Goal: Task Accomplishment & Management: Use online tool/utility

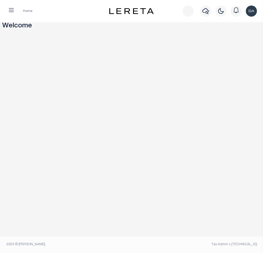
drag, startPoint x: 0, startPoint y: 0, endPoint x: 91, endPoint y: 30, distance: 95.5
click at [91, 30] on div "Welcome" at bounding box center [131, 134] width 263 height 225
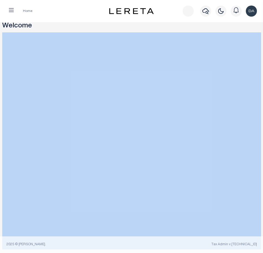
click at [14, 7] on button "button" at bounding box center [11, 11] width 14 height 11
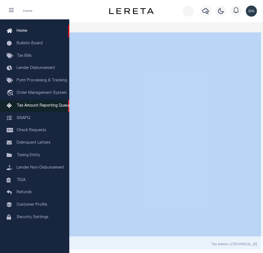
click at [49, 108] on span "Tax Amount Reporting Queue" at bounding box center [44, 106] width 54 height 4
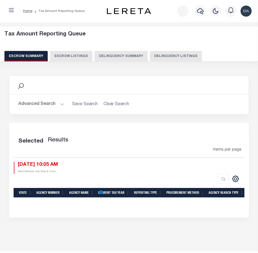
select select "100"
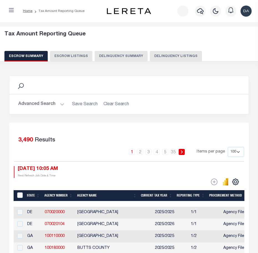
click at [112, 52] on button "Delinquency Summary" at bounding box center [120, 56] width 53 height 11
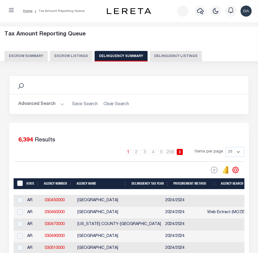
scroll to position [173, 0]
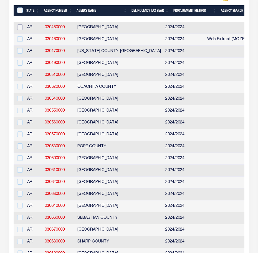
click at [21, 27] on input "checkbox" at bounding box center [20, 27] width 6 height 6
checkbox input "true"
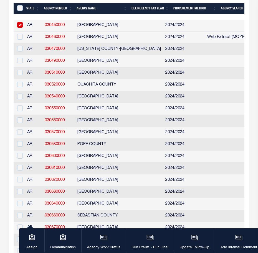
scroll to position [171, 0]
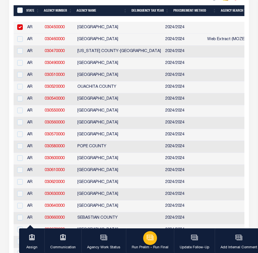
drag, startPoint x: 124, startPoint y: 246, endPoint x: 164, endPoint y: 244, distance: 40.0
click at [39, 238] on button "Assign" at bounding box center [31, 241] width 25 height 25
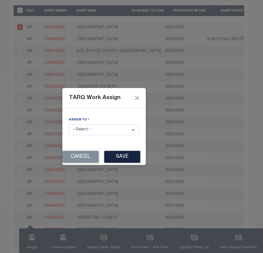
click at [110, 129] on select "--Select-- --Unassigned-- --Unassigned-- [PERSON_NAME] [PERSON_NAME] [PERSON_NA…" at bounding box center [104, 129] width 70 height 11
click at [88, 151] on button "Cancel" at bounding box center [80, 157] width 36 height 12
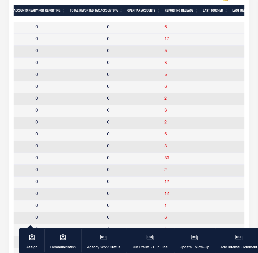
scroll to position [0, 961]
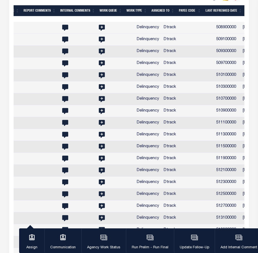
drag, startPoint x: 94, startPoint y: 75, endPoint x: 242, endPoint y: 79, distance: 147.8
drag, startPoint x: 231, startPoint y: 81, endPoint x: 79, endPoint y: 82, distance: 151.6
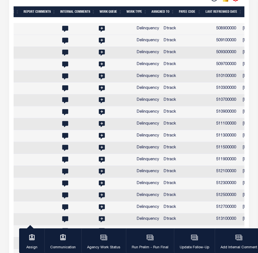
scroll to position [169, 0]
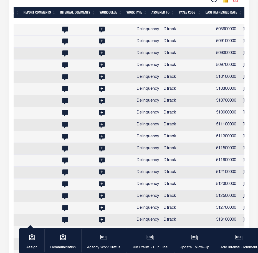
drag, startPoint x: 175, startPoint y: 88, endPoint x: 111, endPoint y: 79, distance: 64.4
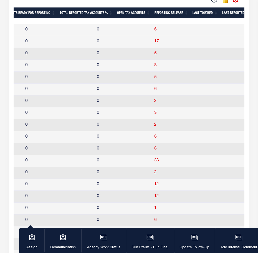
scroll to position [0, 0]
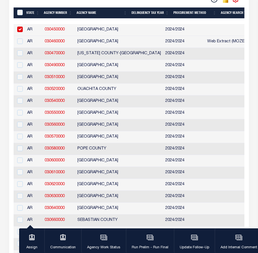
drag, startPoint x: 170, startPoint y: 78, endPoint x: 35, endPoint y: 78, distance: 135.0
click at [33, 242] on div "button" at bounding box center [32, 238] width 14 height 14
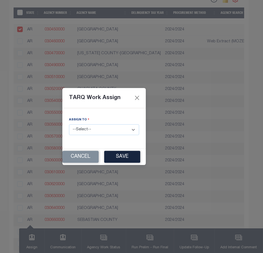
drag, startPoint x: 101, startPoint y: 136, endPoint x: 108, endPoint y: 129, distance: 9.6
click at [102, 136] on div "Assign to --Select-- --Unassigned-- --Unassigned-- [PERSON_NAME] [PERSON_NAME] …" at bounding box center [104, 128] width 78 height 22
click at [108, 129] on select "--Select-- --Unassigned-- --Unassigned-- [PERSON_NAME] [PERSON_NAME] [PERSON_NA…" at bounding box center [104, 129] width 70 height 11
select select "[PERSON_NAME]"
click at [69, 124] on select "--Select-- --Unassigned-- --Unassigned-- [PERSON_NAME] [PERSON_NAME] [PERSON_NA…" at bounding box center [104, 129] width 70 height 11
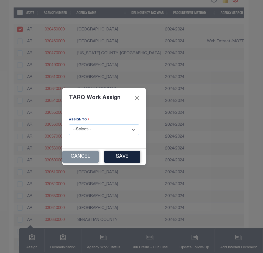
click at [127, 154] on button "Save" at bounding box center [122, 157] width 36 height 12
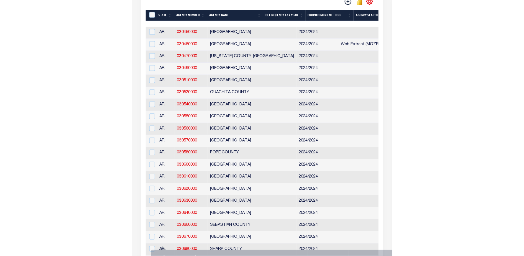
scroll to position [171, 0]
